Goal: Find specific page/section: Find specific page/section

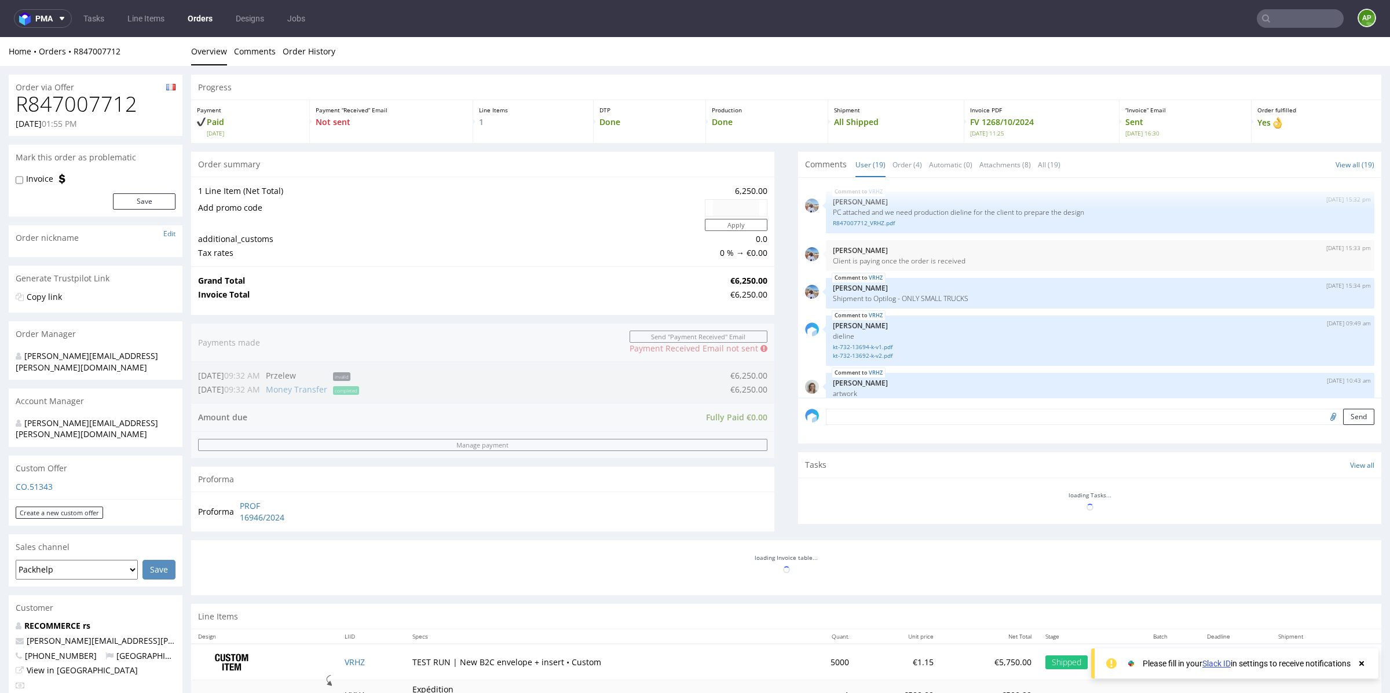
click at [165, 8] on nav "pma Tasks Line Items Orders Designs Jobs AP" at bounding box center [695, 18] width 1390 height 37
click at [161, 15] on link "Line Items" at bounding box center [145, 18] width 51 height 19
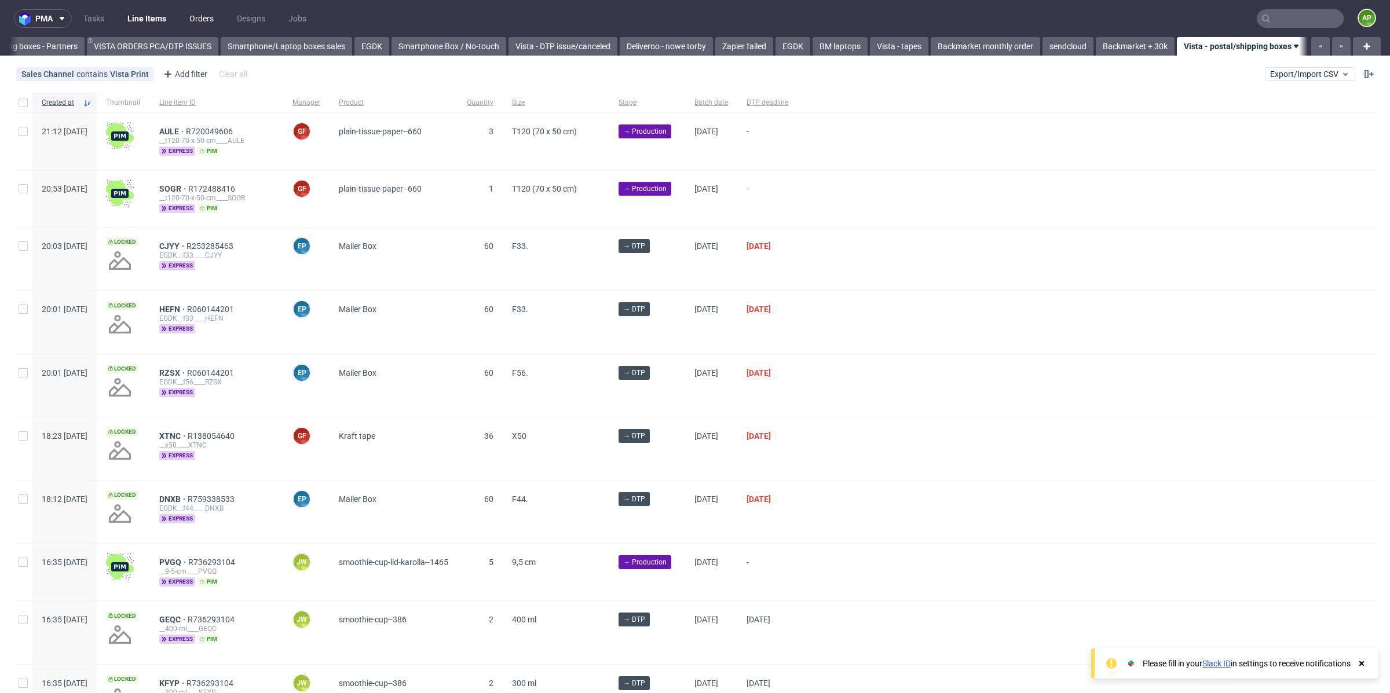
scroll to position [0, 432]
click at [1274, 24] on input "text" at bounding box center [1300, 18] width 87 height 19
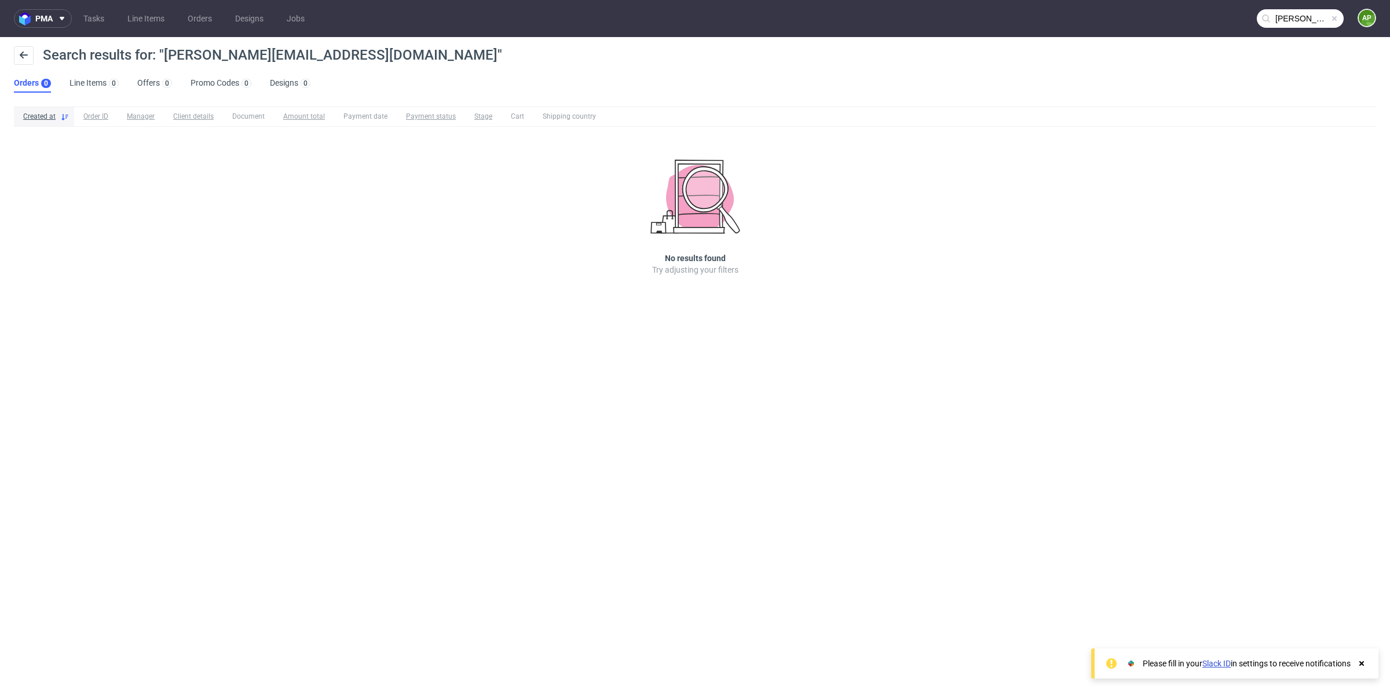
click at [1300, 23] on input "[PERSON_NAME][EMAIL_ADDRESS][DOMAIN_NAME]" at bounding box center [1300, 18] width 87 height 19
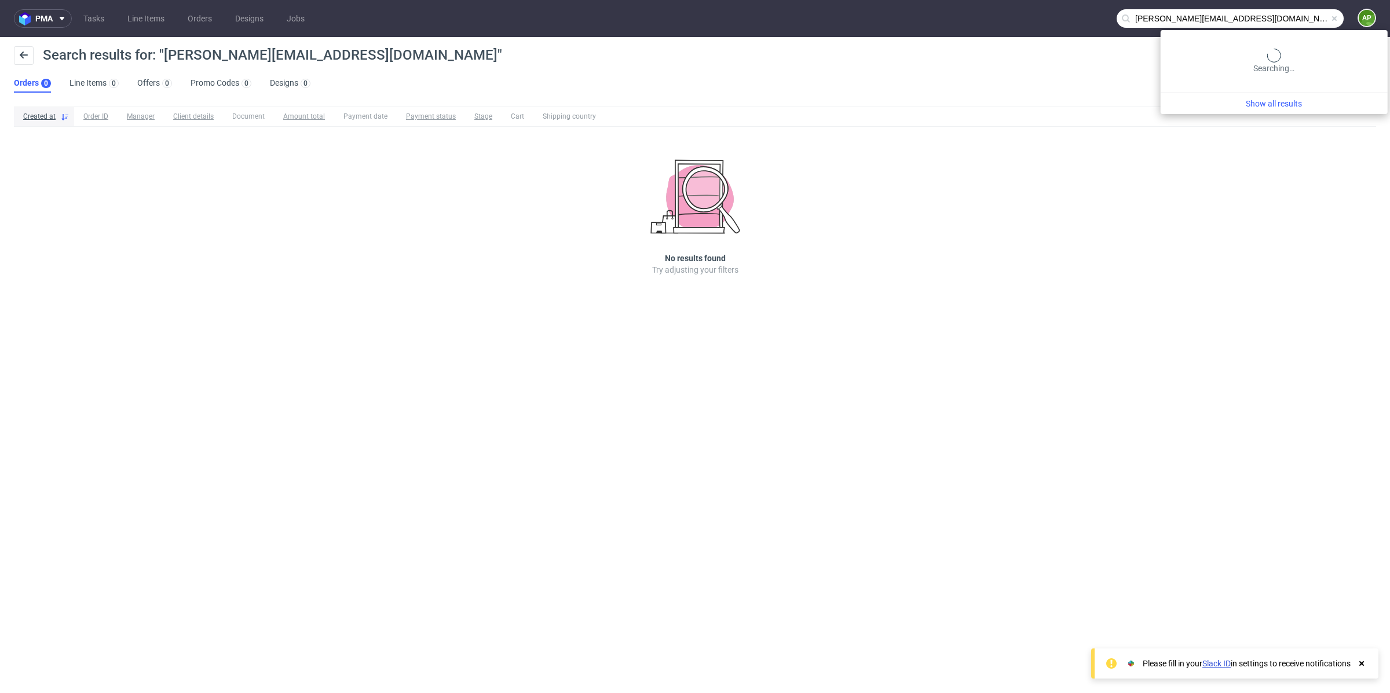
click at [1300, 23] on input "[PERSON_NAME][EMAIL_ADDRESS][DOMAIN_NAME]" at bounding box center [1230, 18] width 227 height 19
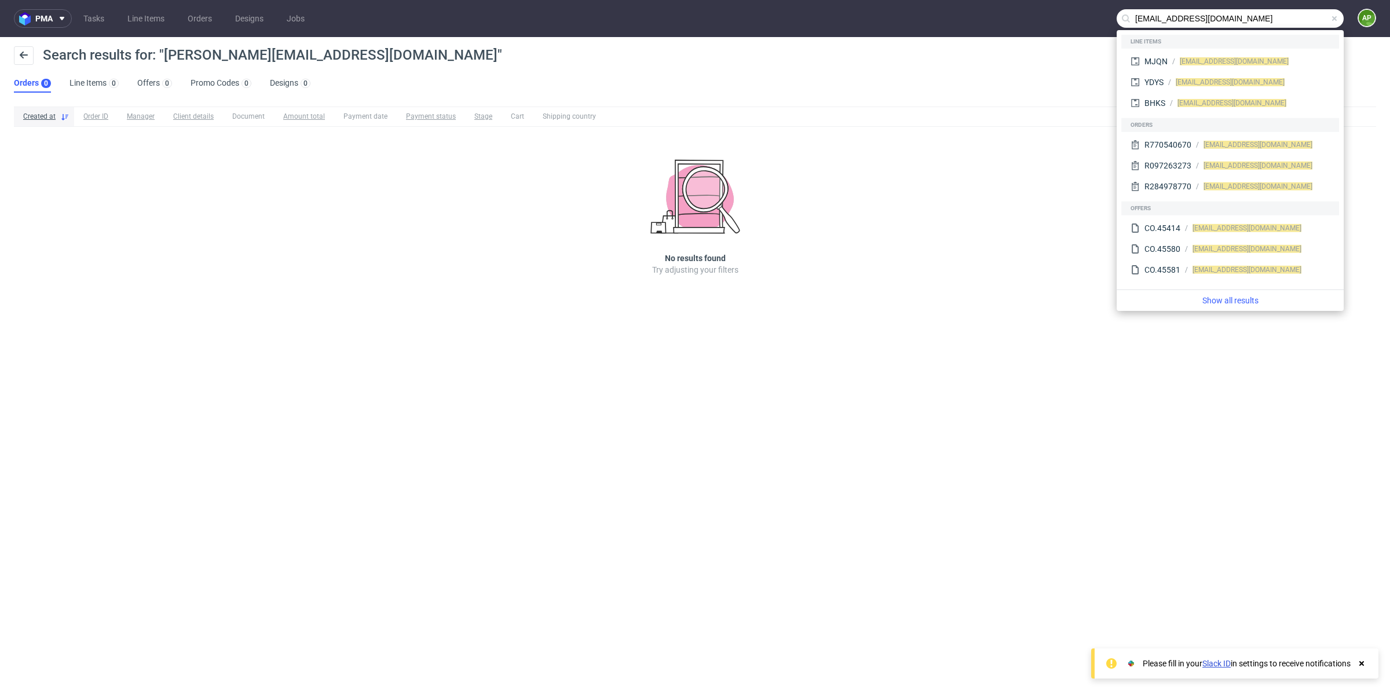
type input "[EMAIL_ADDRESS][DOMAIN_NAME]"
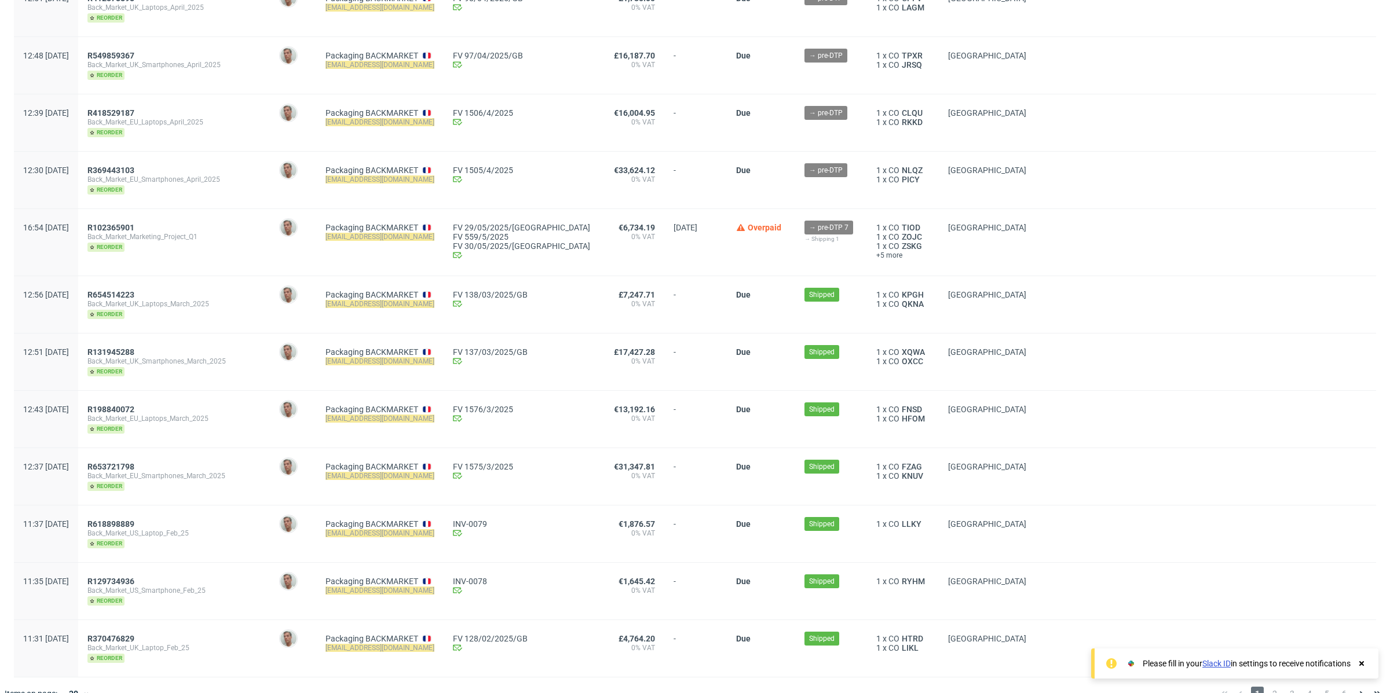
scroll to position [1272, 0]
click at [411, 222] on link "Packaging BACKMARKET" at bounding box center [371, 226] width 93 height 9
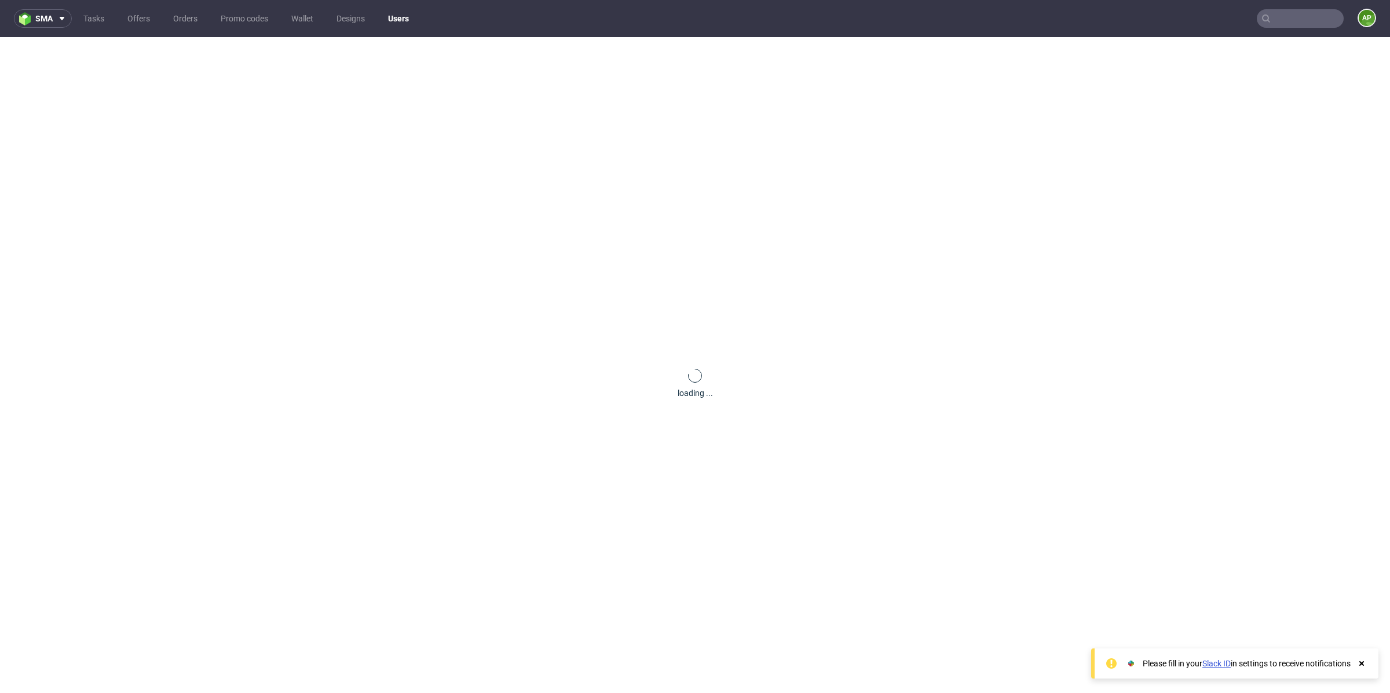
scroll to position [48, 0]
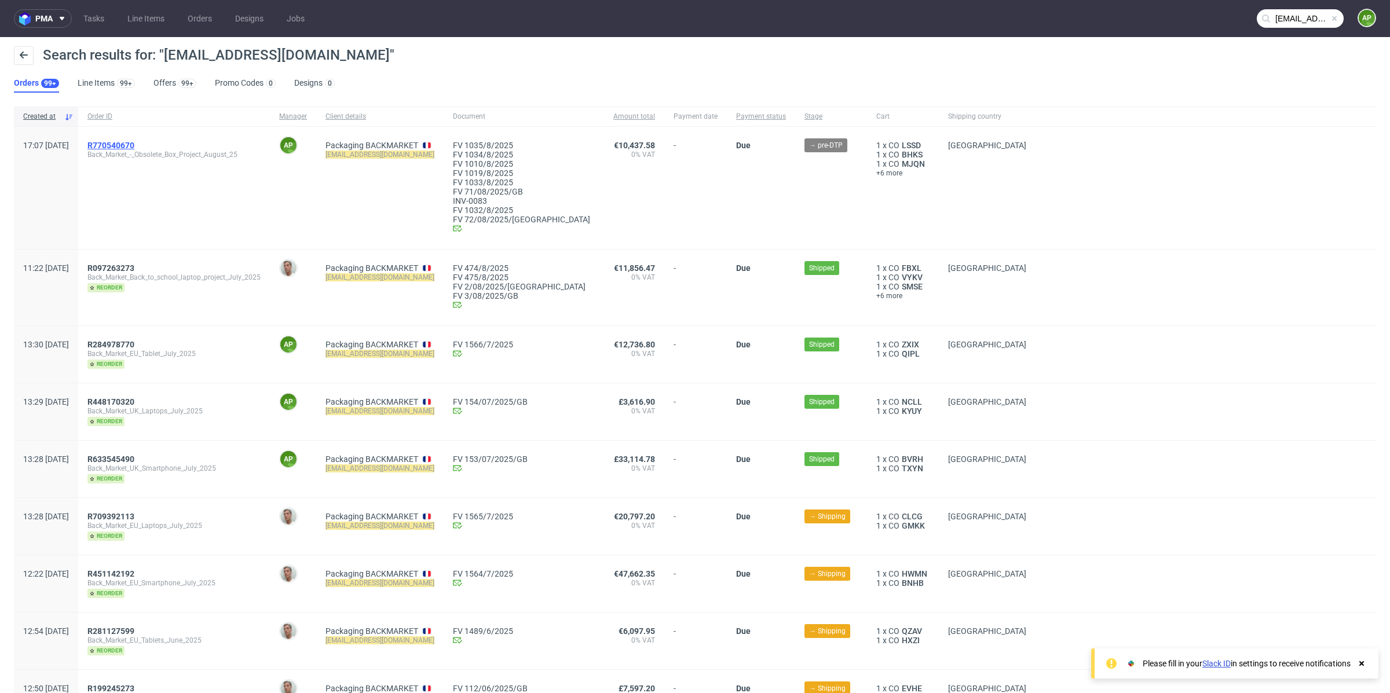
click at [134, 145] on span "R770540670" at bounding box center [110, 145] width 47 height 9
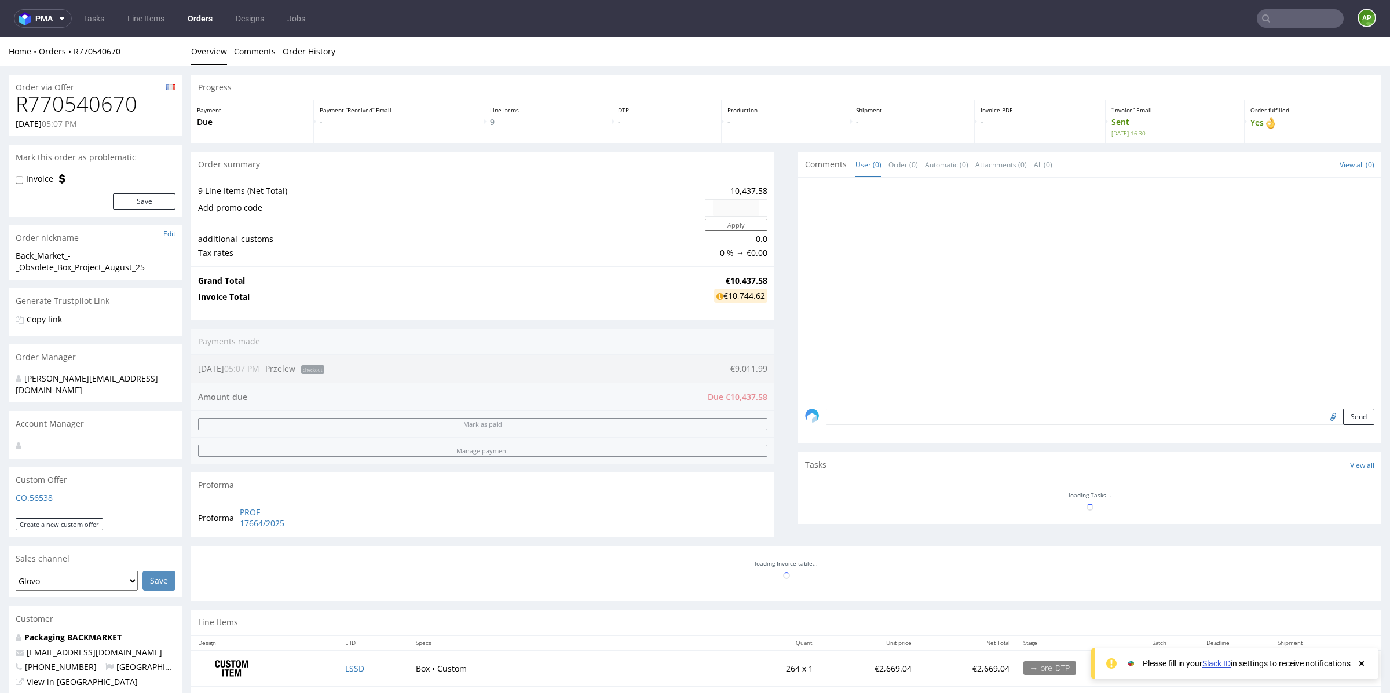
click at [101, 107] on h1 "R770540670" at bounding box center [96, 104] width 160 height 23
copy h1 "R770540670"
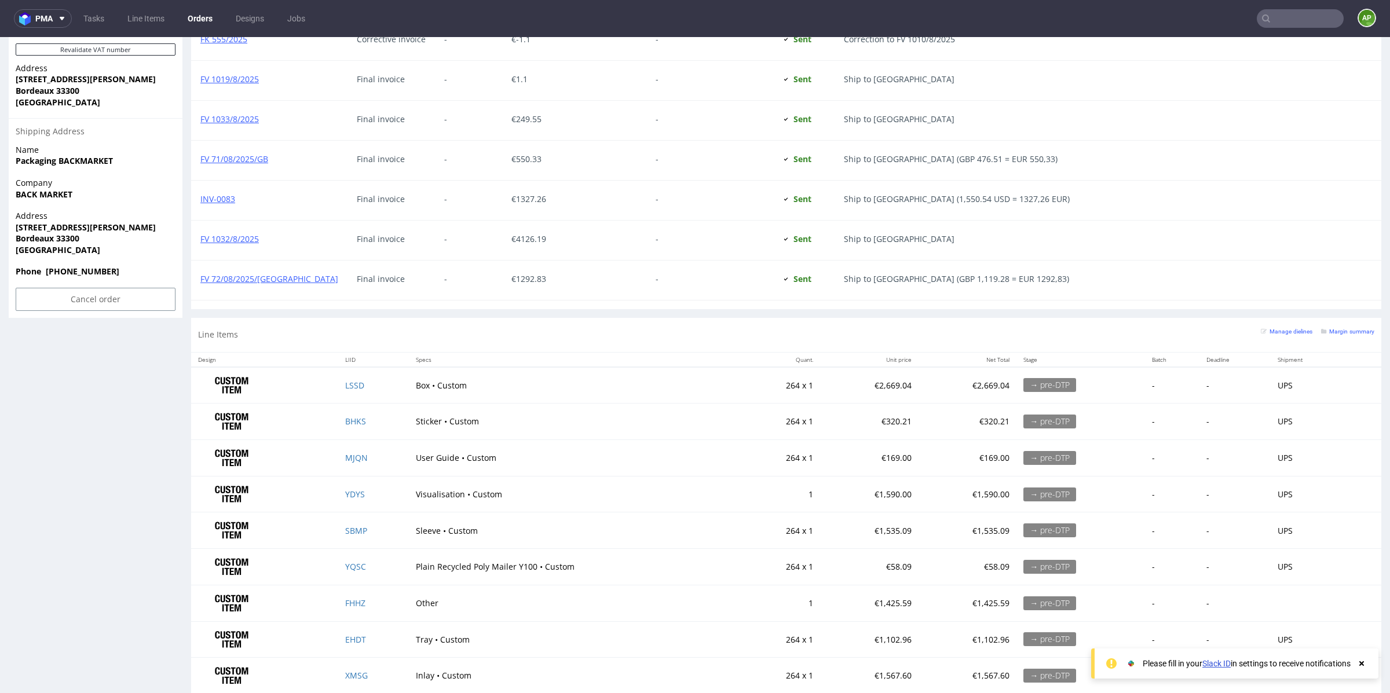
scroll to position [833, 0]
click at [320, 383] on td at bounding box center [264, 386] width 147 height 36
click at [401, 382] on td "LSSD" at bounding box center [373, 386] width 70 height 36
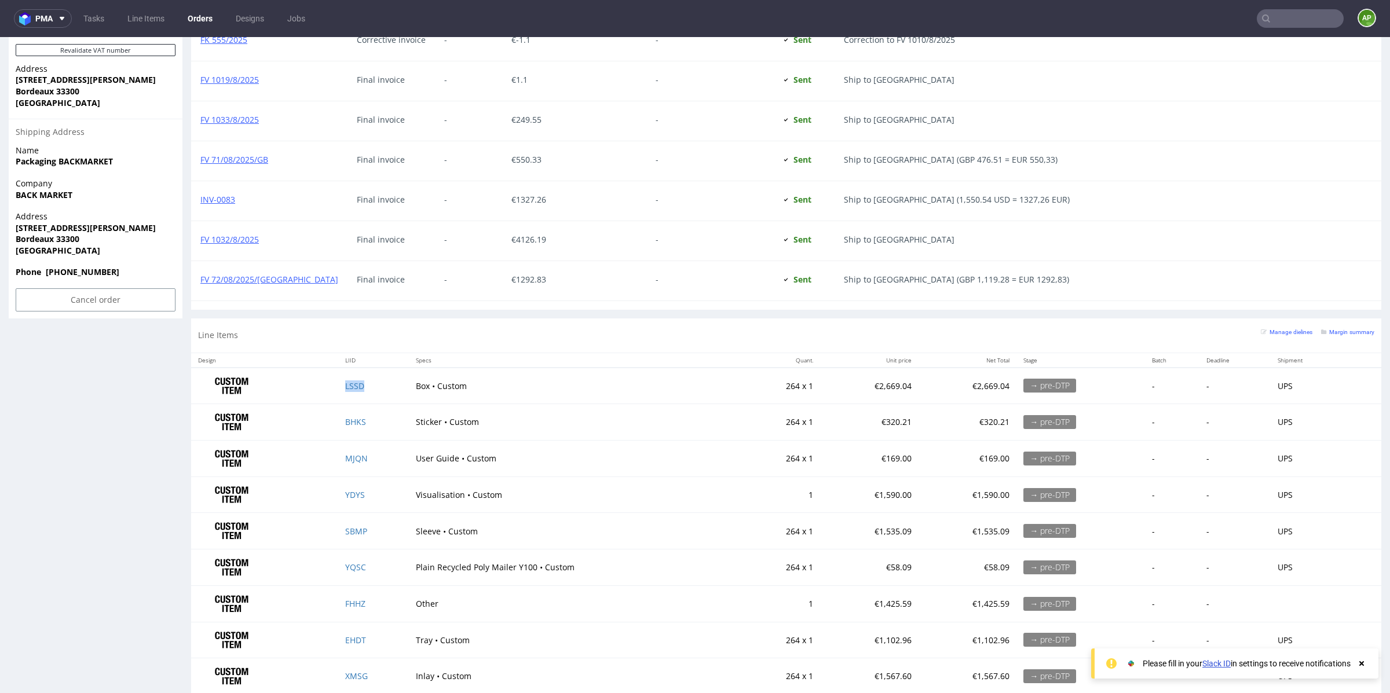
click at [389, 382] on td "LSSD" at bounding box center [373, 386] width 70 height 36
click at [390, 381] on td "LSSD" at bounding box center [373, 386] width 70 height 36
copy tr "LSSD"
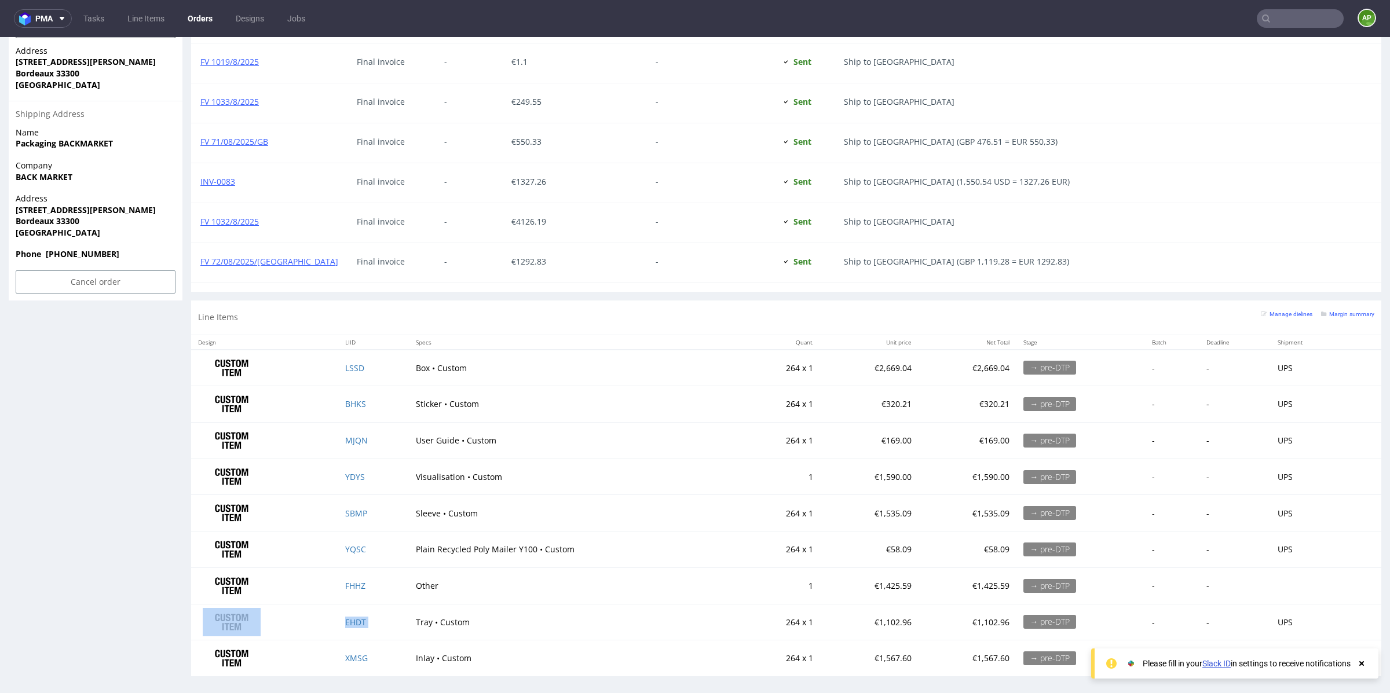
drag, startPoint x: 381, startPoint y: 616, endPoint x: 419, endPoint y: 608, distance: 38.4
click at [419, 608] on tr "EHDT Tray • Custom 264 x 1 €1,102.96 €1,102.96 → pre-DTP - - UPS" at bounding box center [786, 622] width 1190 height 36
copy tr "EHDT"
click at [383, 657] on td "XMSG" at bounding box center [373, 659] width 70 height 36
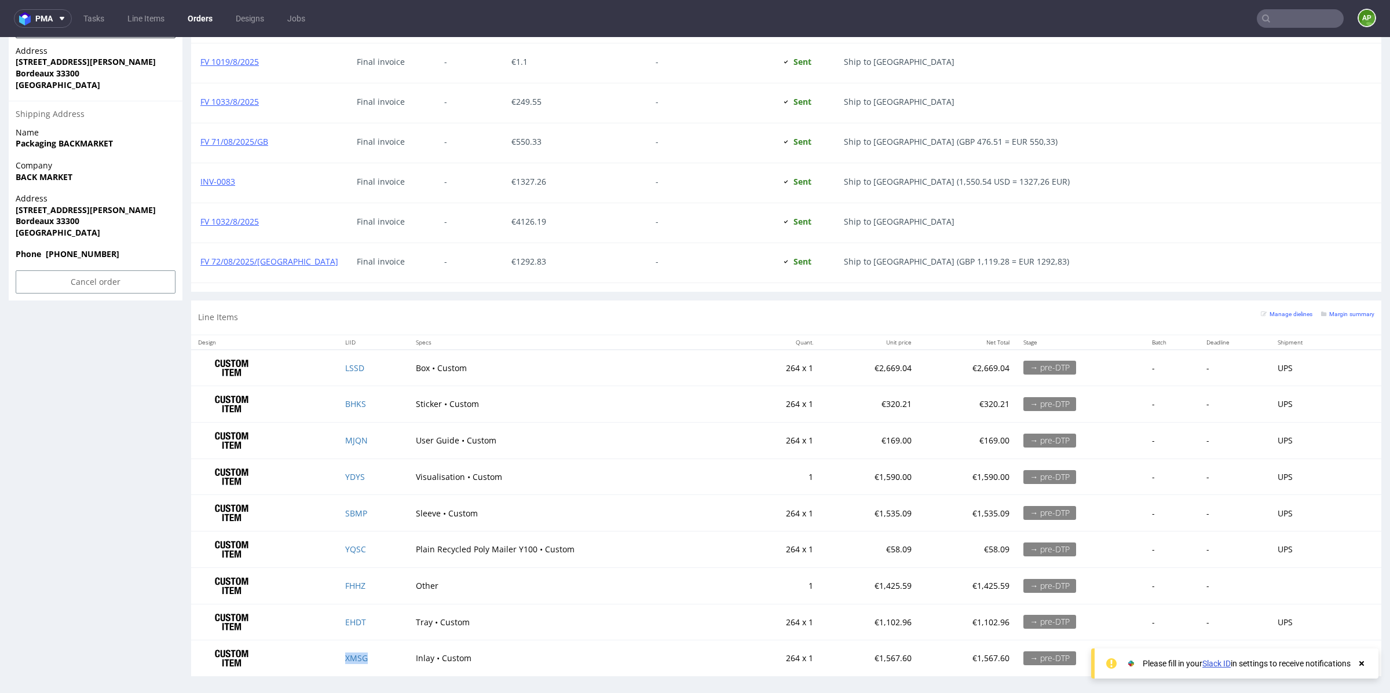
copy link "XMSG"
click at [384, 404] on td "BHKS" at bounding box center [373, 404] width 70 height 36
copy link "BHKS"
click at [394, 442] on td "MJQN" at bounding box center [373, 441] width 70 height 36
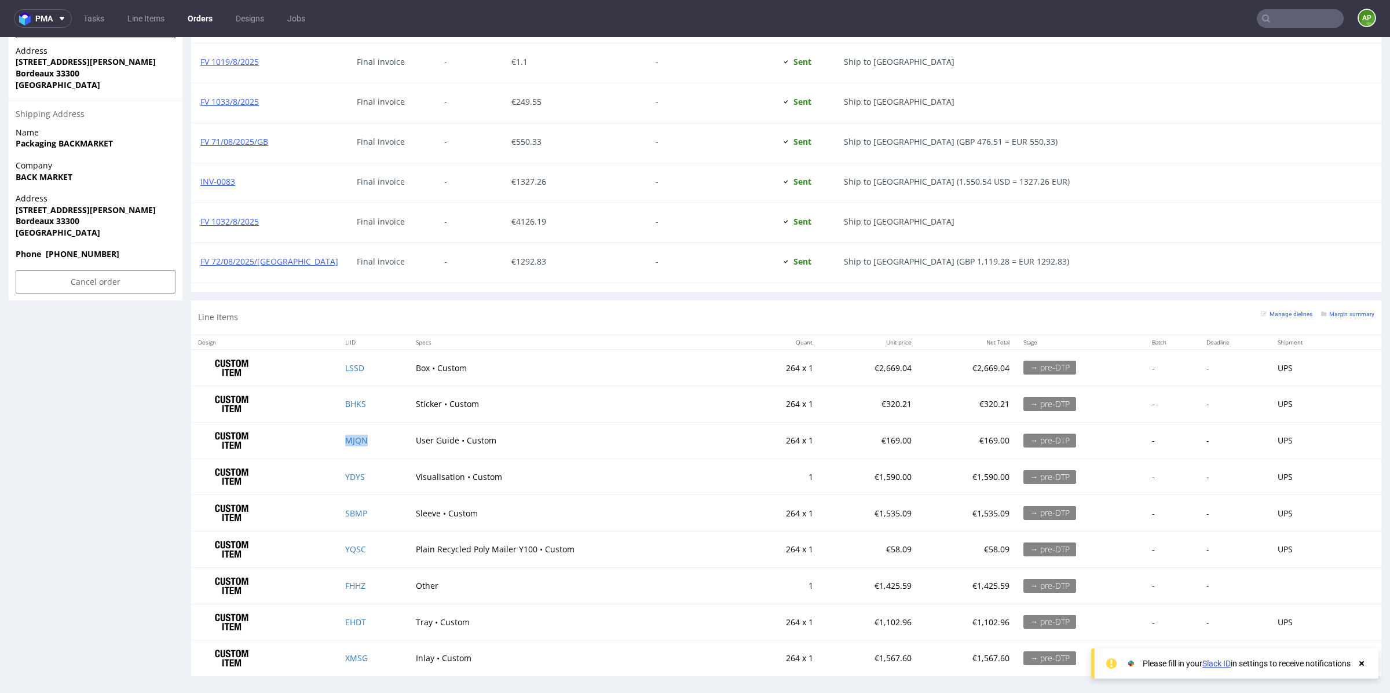
click at [394, 442] on td "MJQN" at bounding box center [373, 441] width 70 height 36
copy link "MJQN"
click at [387, 508] on td "SBMP" at bounding box center [373, 513] width 70 height 36
copy link "SBMP"
